Goal: Complete application form: Complete application form

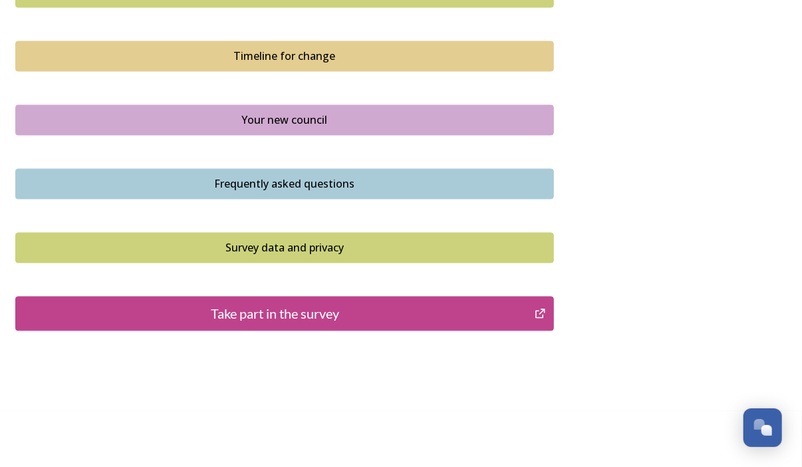
scroll to position [962, 0]
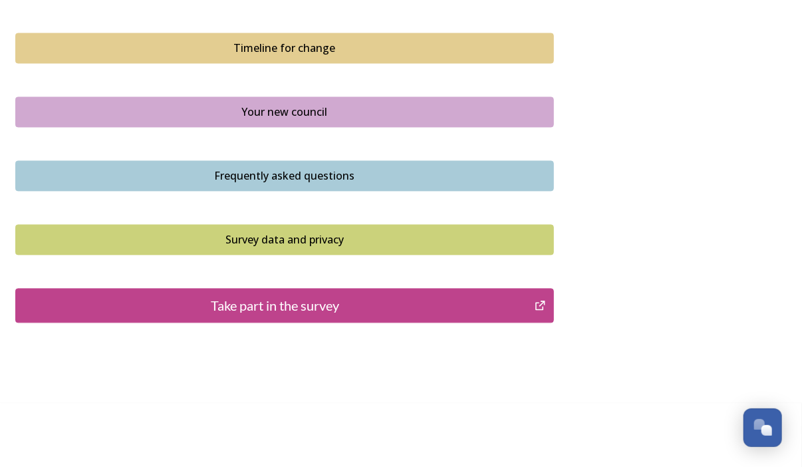
click at [229, 303] on div "Take part in the survey" at bounding box center [275, 306] width 505 height 20
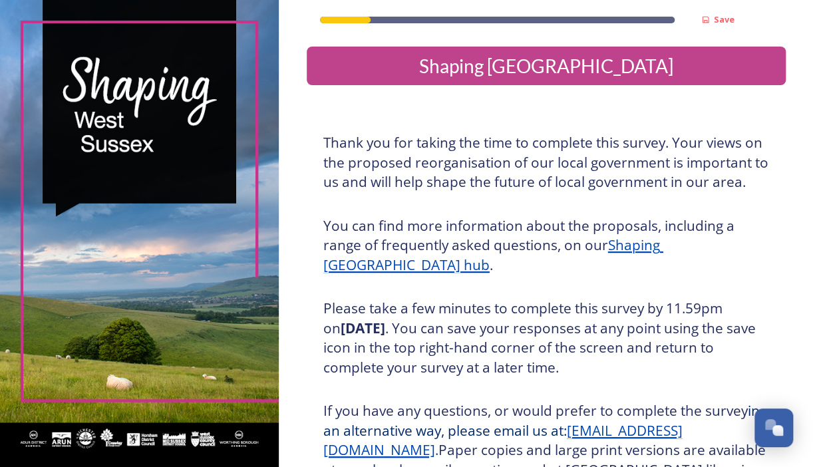
scroll to position [191, 0]
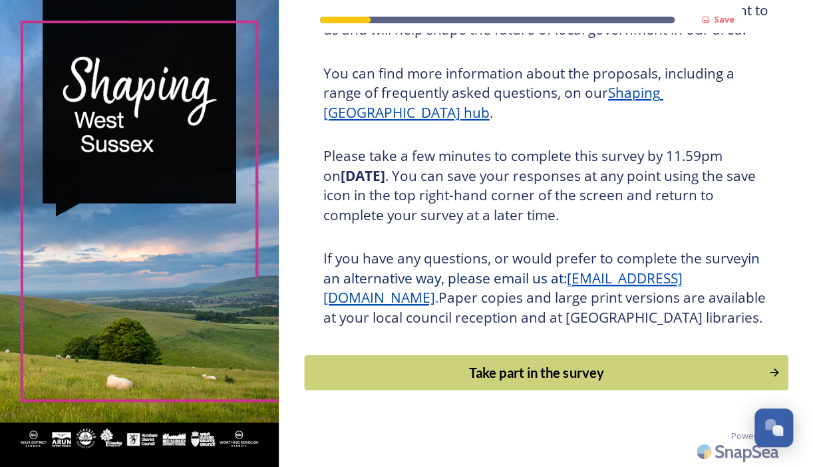
click at [473, 371] on div "Take part in the survey" at bounding box center [536, 372] width 450 height 20
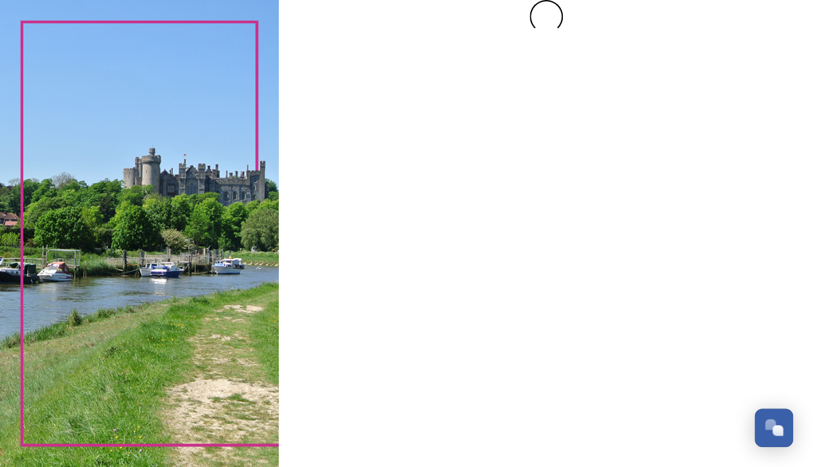
scroll to position [0, 0]
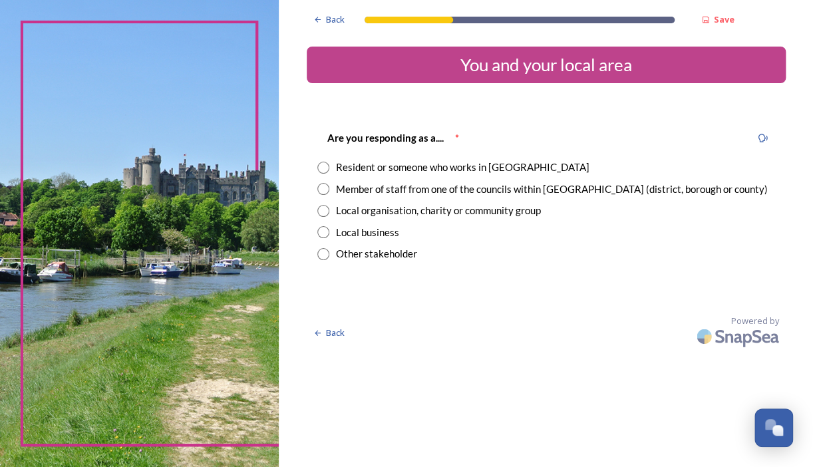
click at [323, 188] on input "radio" at bounding box center [323, 189] width 12 height 12
radio input "true"
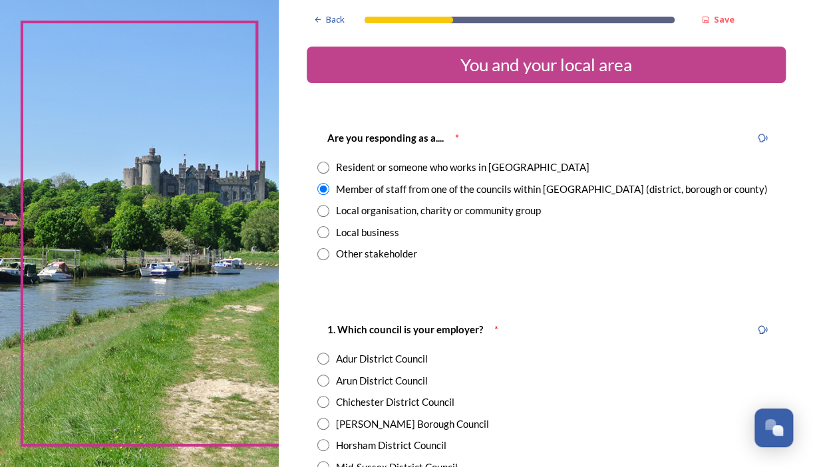
click at [323, 169] on input "radio" at bounding box center [323, 168] width 12 height 12
radio input "true"
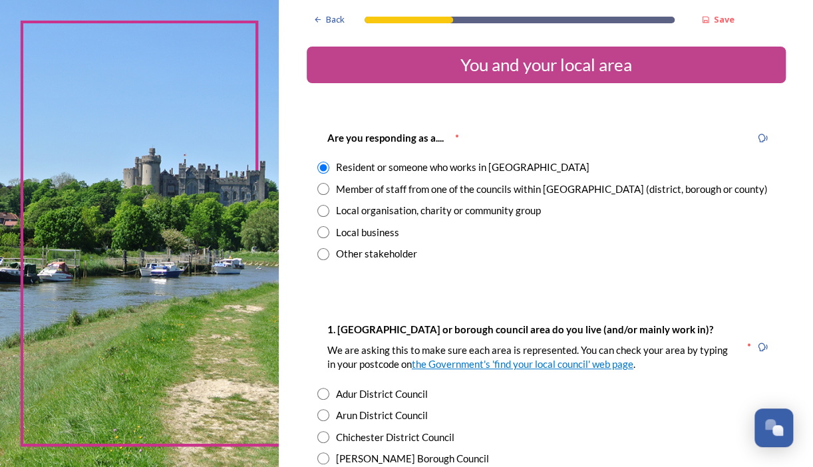
click at [320, 186] on input "radio" at bounding box center [323, 189] width 12 height 12
radio input "true"
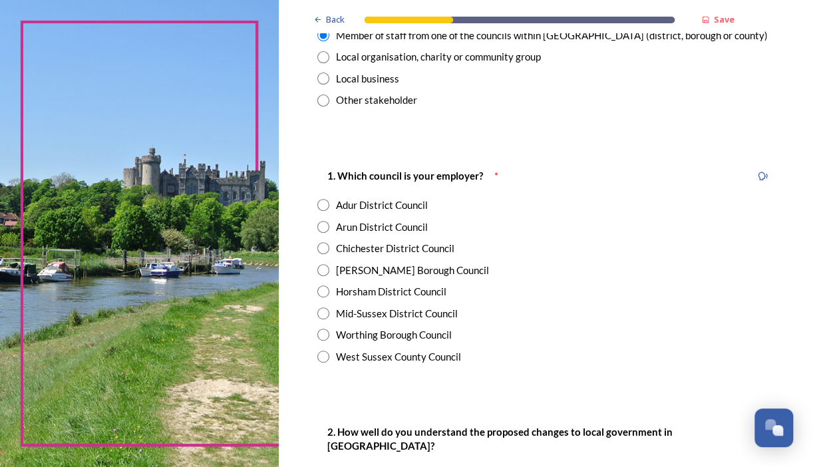
scroll to position [153, 0]
click at [321, 354] on input "radio" at bounding box center [323, 357] width 12 height 12
radio input "true"
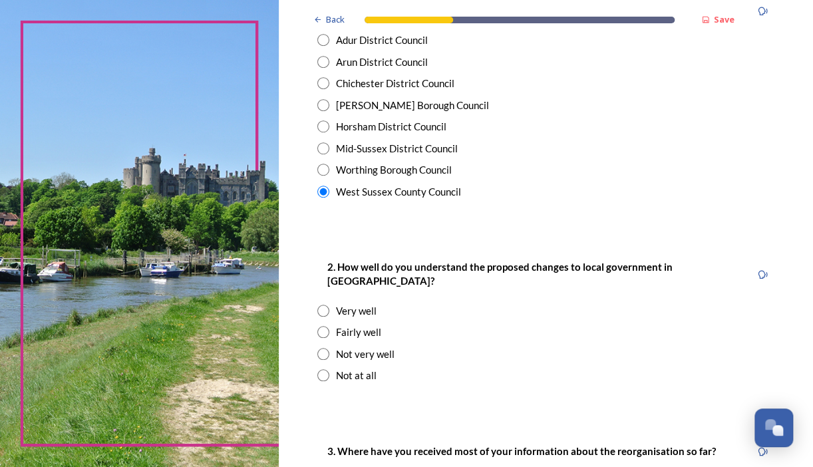
scroll to position [318, 0]
click at [325, 348] on input "radio" at bounding box center [323, 354] width 12 height 12
radio input "true"
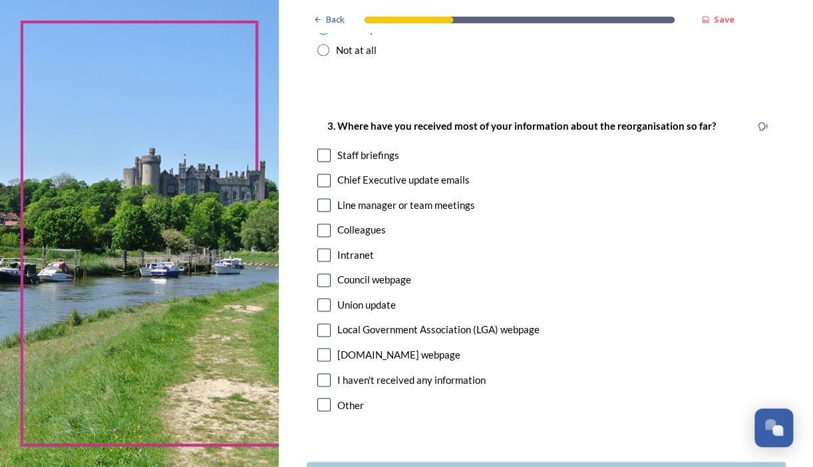
scroll to position [644, 0]
click at [323, 174] on input "checkbox" at bounding box center [323, 180] width 13 height 13
checkbox input "true"
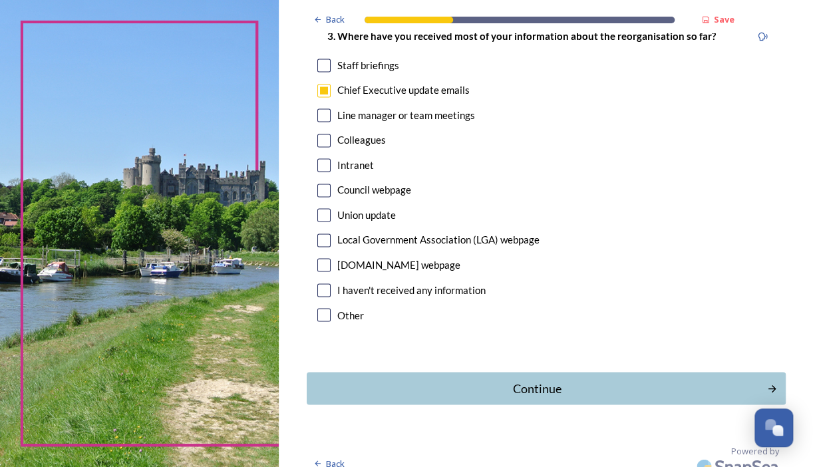
scroll to position [733, 0]
click at [398, 372] on button "Continue" at bounding box center [545, 388] width 483 height 33
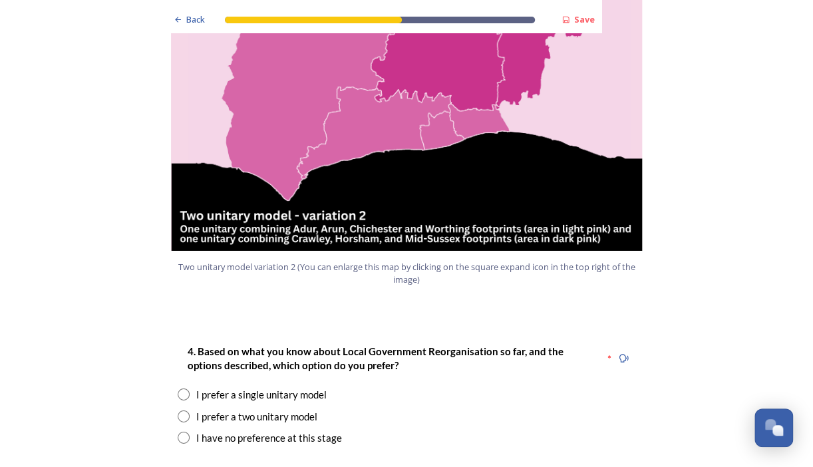
scroll to position [1516, 0]
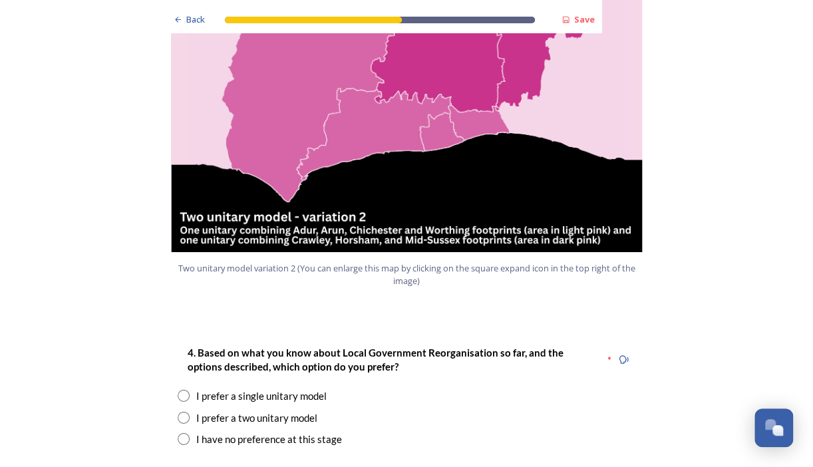
click at [398, 388] on div "I prefer a single unitary model" at bounding box center [407, 395] width 458 height 15
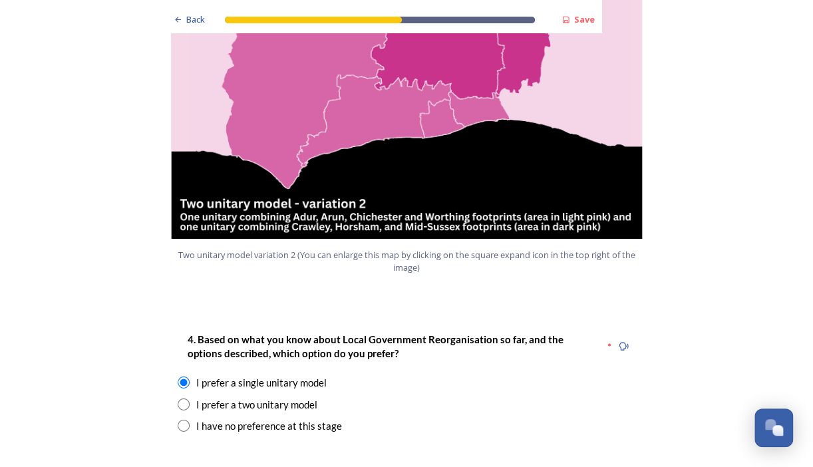
scroll to position [1530, 0]
click at [309, 418] on div "I have no preference at this stage" at bounding box center [269, 425] width 146 height 15
radio input "false"
radio input "true"
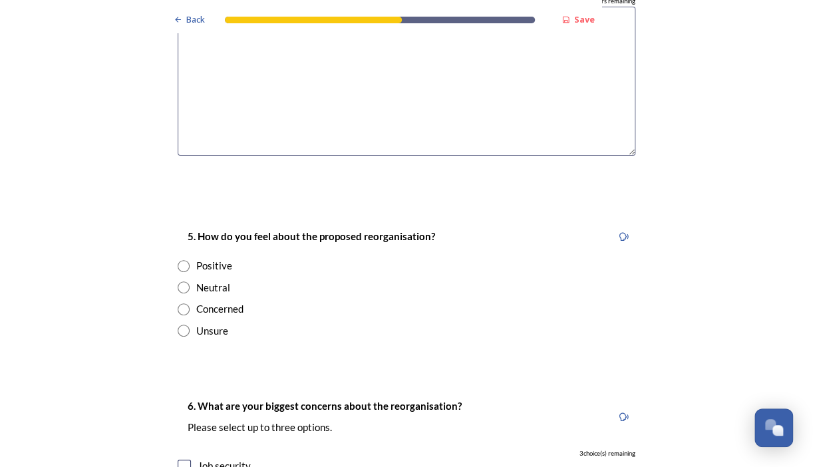
scroll to position [2093, 0]
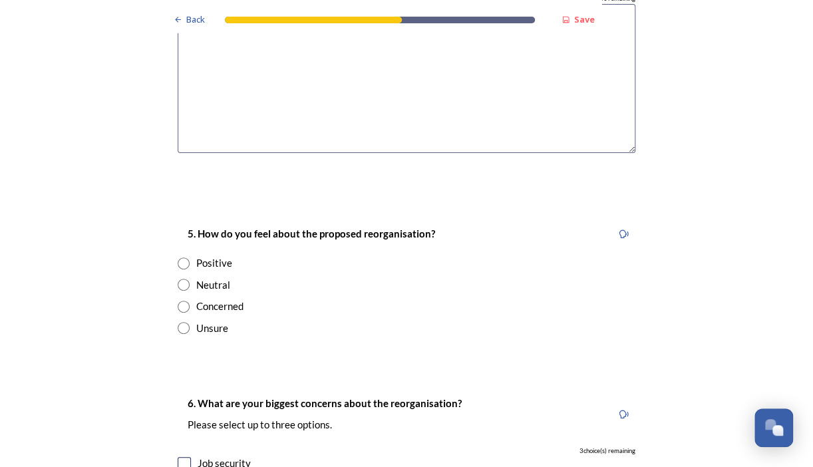
click at [178, 301] on input "radio" at bounding box center [184, 307] width 12 height 12
radio input "true"
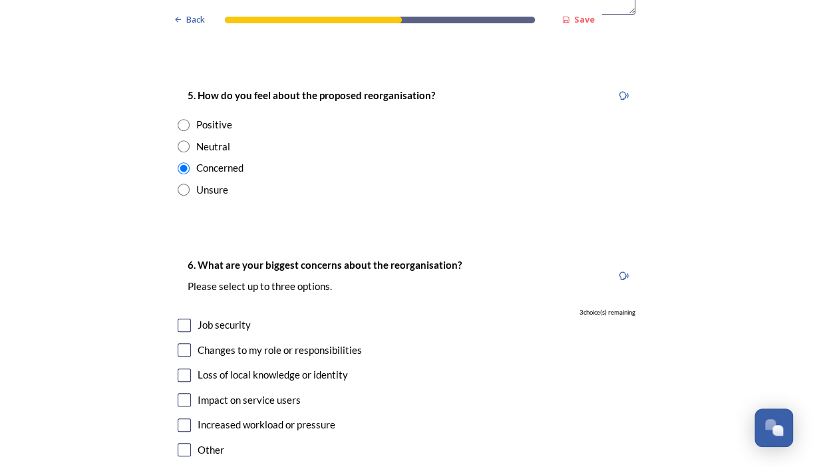
scroll to position [2269, 0]
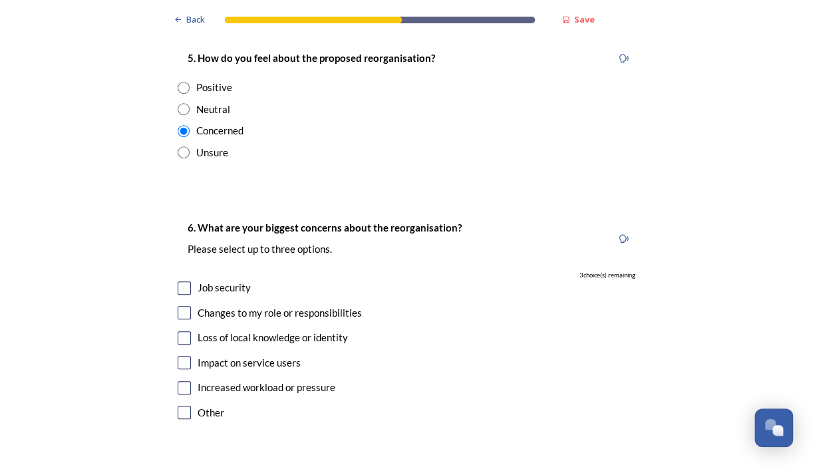
click at [179, 281] on input "checkbox" at bounding box center [184, 287] width 13 height 13
checkbox input "true"
click at [178, 331] on input "checkbox" at bounding box center [184, 337] width 13 height 13
checkbox input "true"
click at [178, 356] on input "checkbox" at bounding box center [184, 362] width 13 height 13
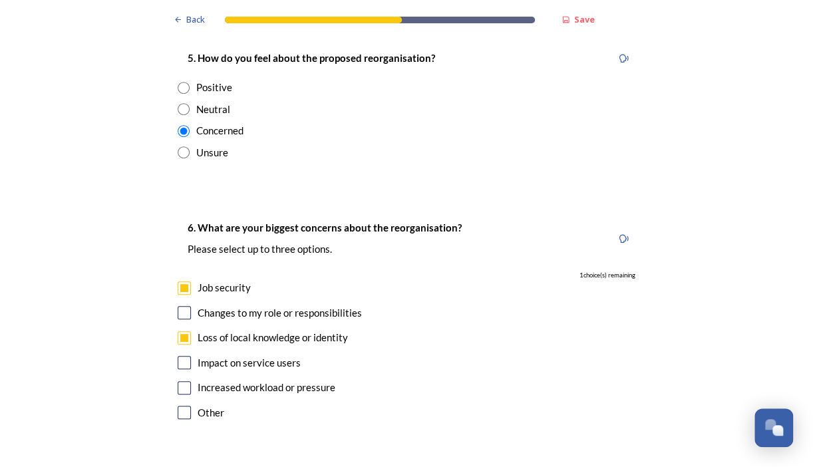
checkbox input "true"
click at [178, 381] on input "checkbox" at bounding box center [184, 387] width 13 height 13
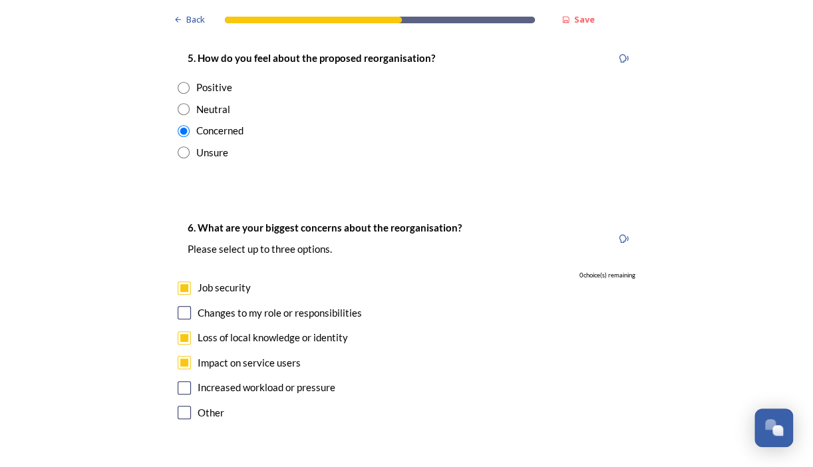
click at [178, 381] on input "checkbox" at bounding box center [184, 387] width 13 height 13
checkbox input "false"
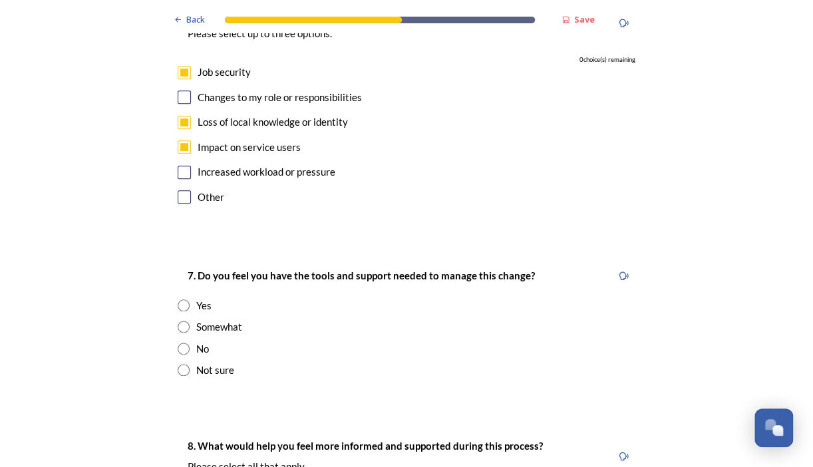
scroll to position [2485, 0]
click at [178, 342] on input "radio" at bounding box center [184, 348] width 12 height 12
radio input "true"
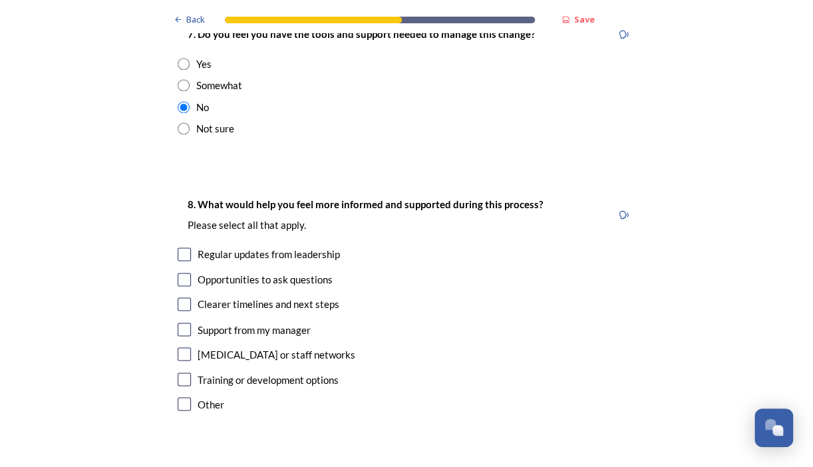
scroll to position [2732, 0]
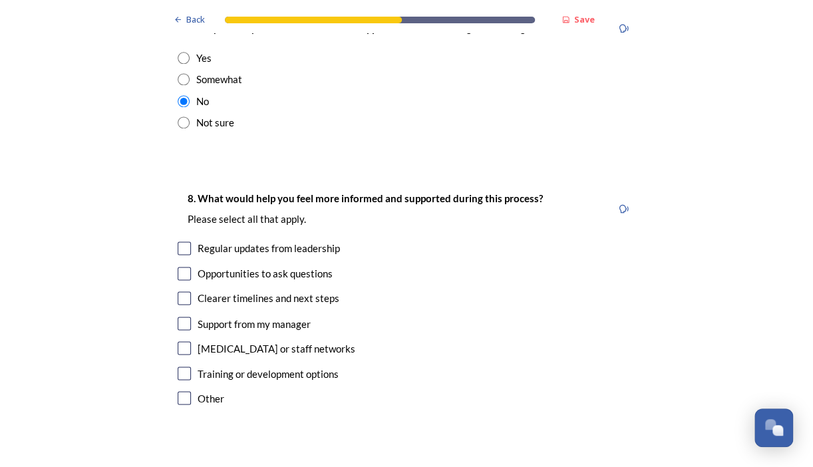
click at [181, 241] on input "checkbox" at bounding box center [184, 247] width 13 height 13
checkbox input "true"
click at [180, 267] on input "checkbox" at bounding box center [184, 273] width 13 height 13
checkbox input "true"
click at [178, 291] on input "checkbox" at bounding box center [184, 297] width 13 height 13
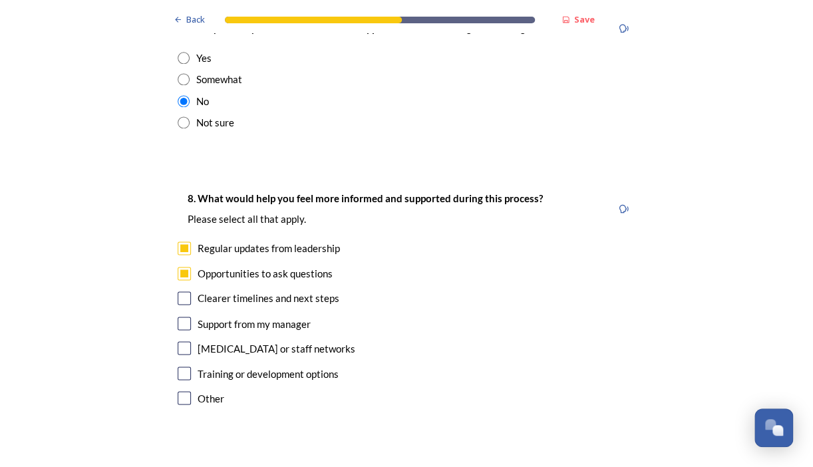
checkbox input "true"
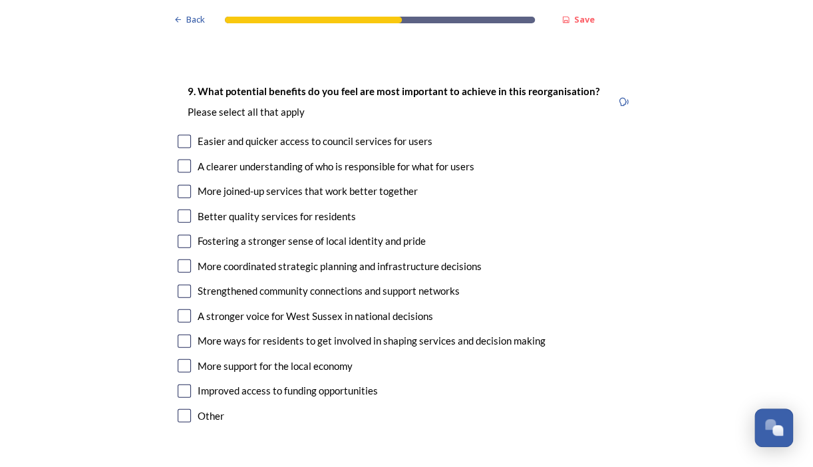
scroll to position [3125, 0]
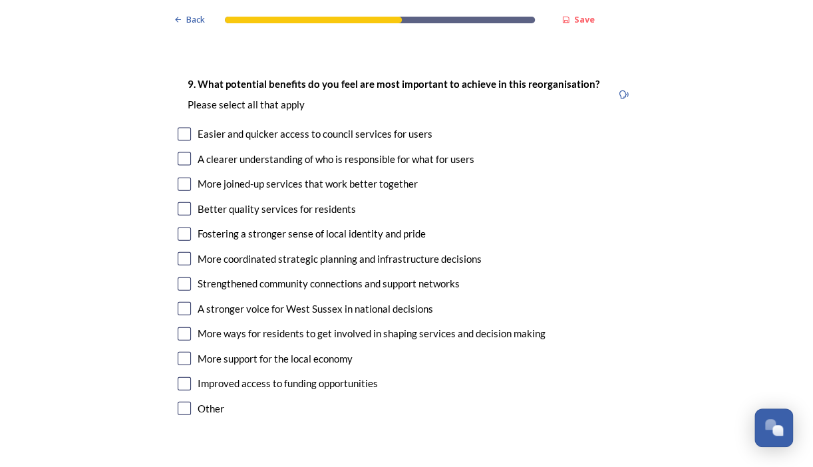
click at [178, 128] on input "checkbox" at bounding box center [184, 134] width 13 height 13
checkbox input "true"
click at [171, 137] on div "9. What potential benefits do you feel are most important to achieve in this re…" at bounding box center [406, 248] width 479 height 370
click at [178, 178] on input "checkbox" at bounding box center [184, 184] width 13 height 13
checkbox input "true"
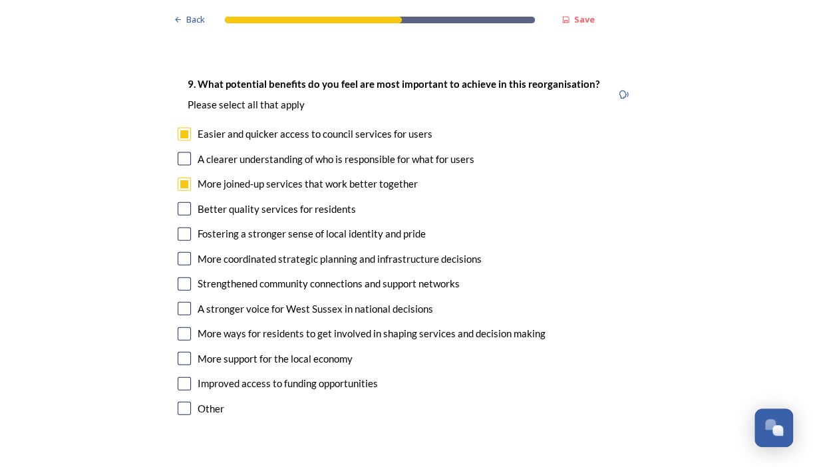
click at [182, 202] on input "checkbox" at bounding box center [184, 208] width 13 height 13
checkbox input "true"
click at [178, 227] on input "checkbox" at bounding box center [184, 233] width 13 height 13
checkbox input "true"
click at [178, 276] on div "Strengthened community connections and support networks" at bounding box center [407, 283] width 458 height 15
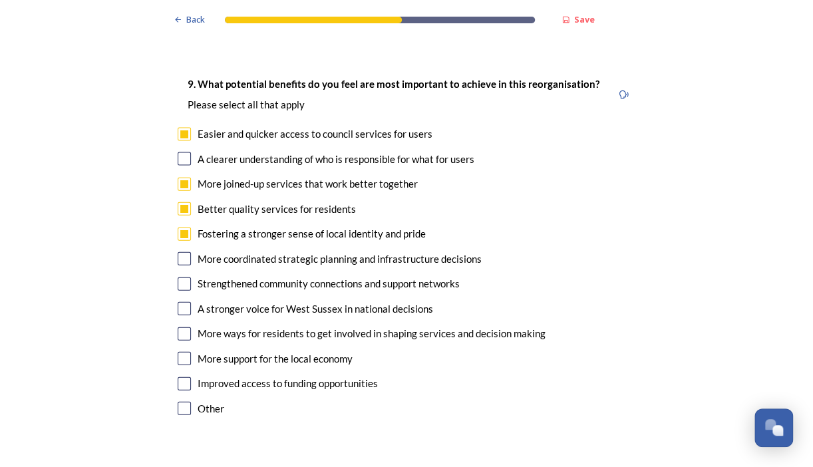
checkbox input "true"
click at [178, 302] on input "checkbox" at bounding box center [184, 308] width 13 height 13
checkbox input "true"
click at [178, 327] on input "checkbox" at bounding box center [184, 333] width 13 height 13
checkbox input "true"
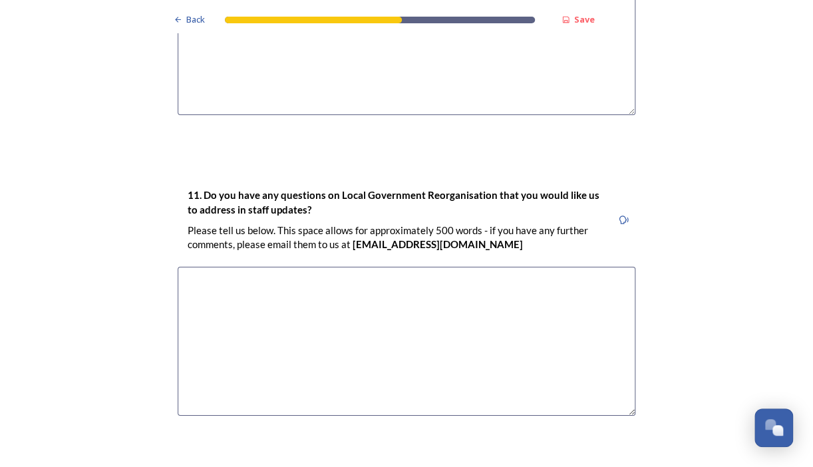
scroll to position [3819, 0]
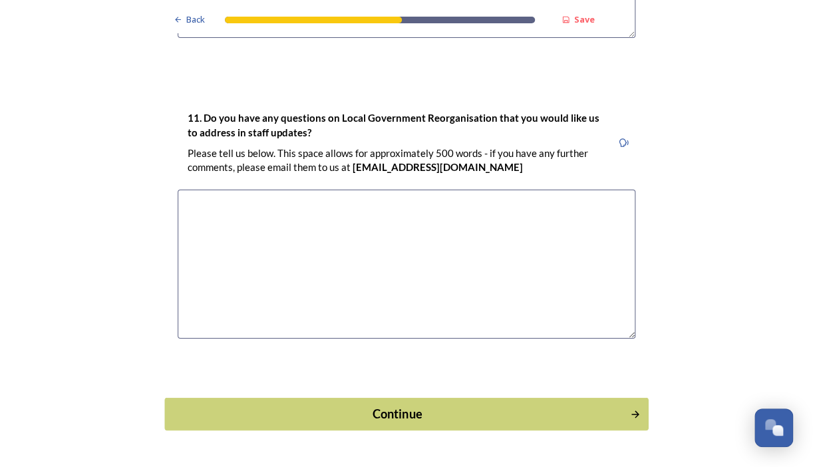
click at [218, 405] on div "Continue" at bounding box center [397, 414] width 450 height 18
